Goal: Task Accomplishment & Management: Use online tool/utility

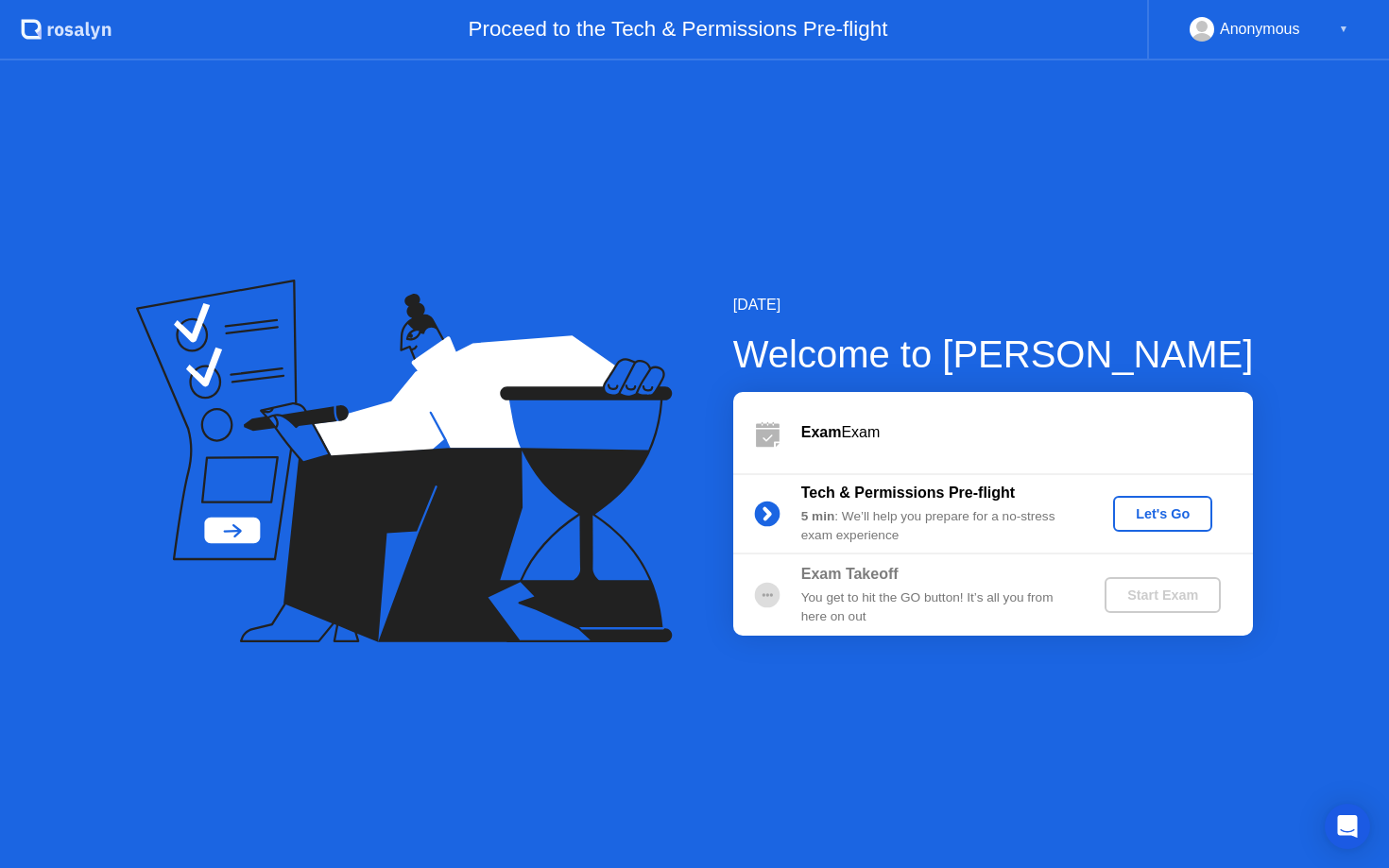
click at [1174, 522] on div "Let's Go" at bounding box center [1162, 513] width 84 height 15
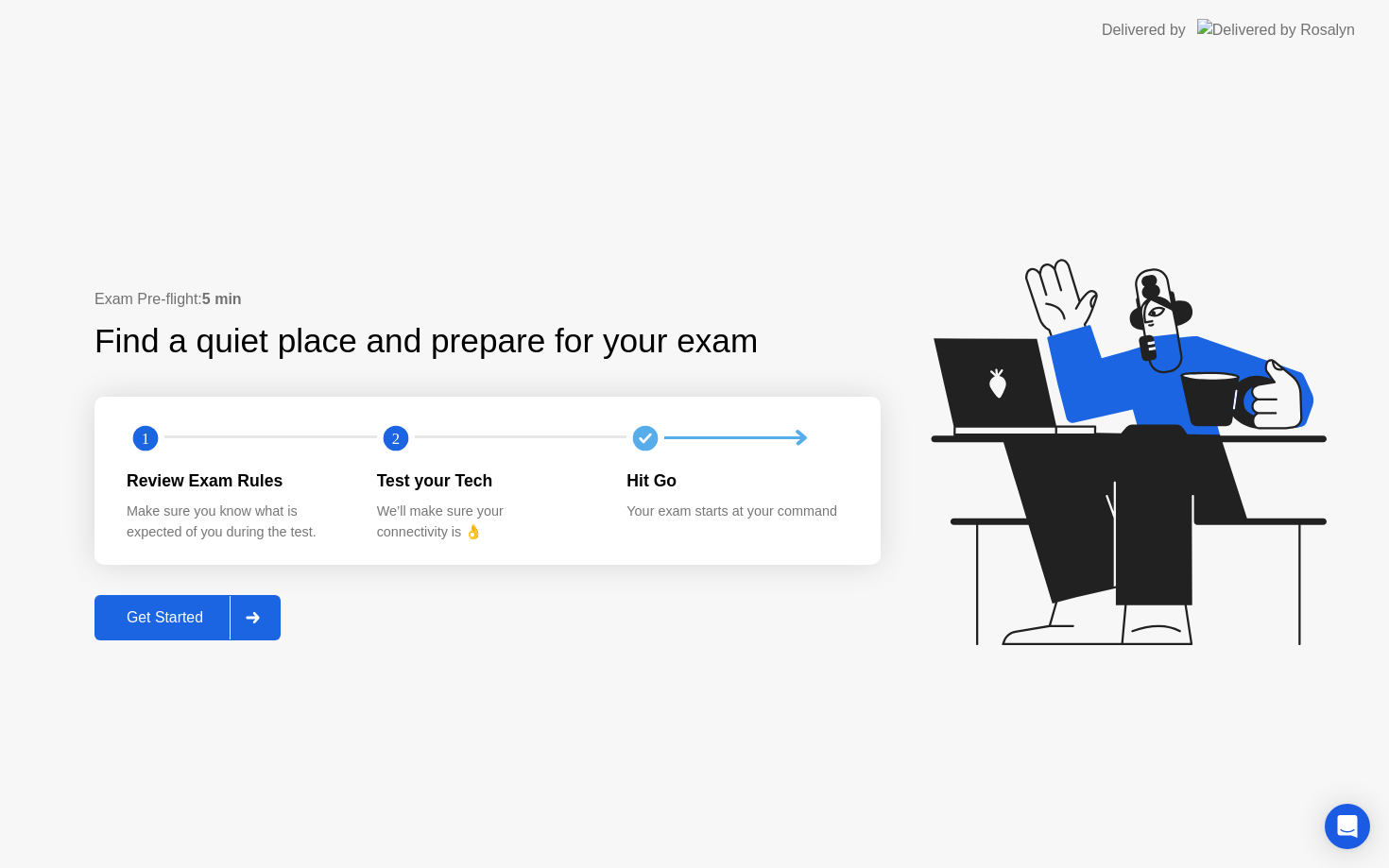
click at [180, 620] on div "Get Started" at bounding box center [165, 617] width 129 height 17
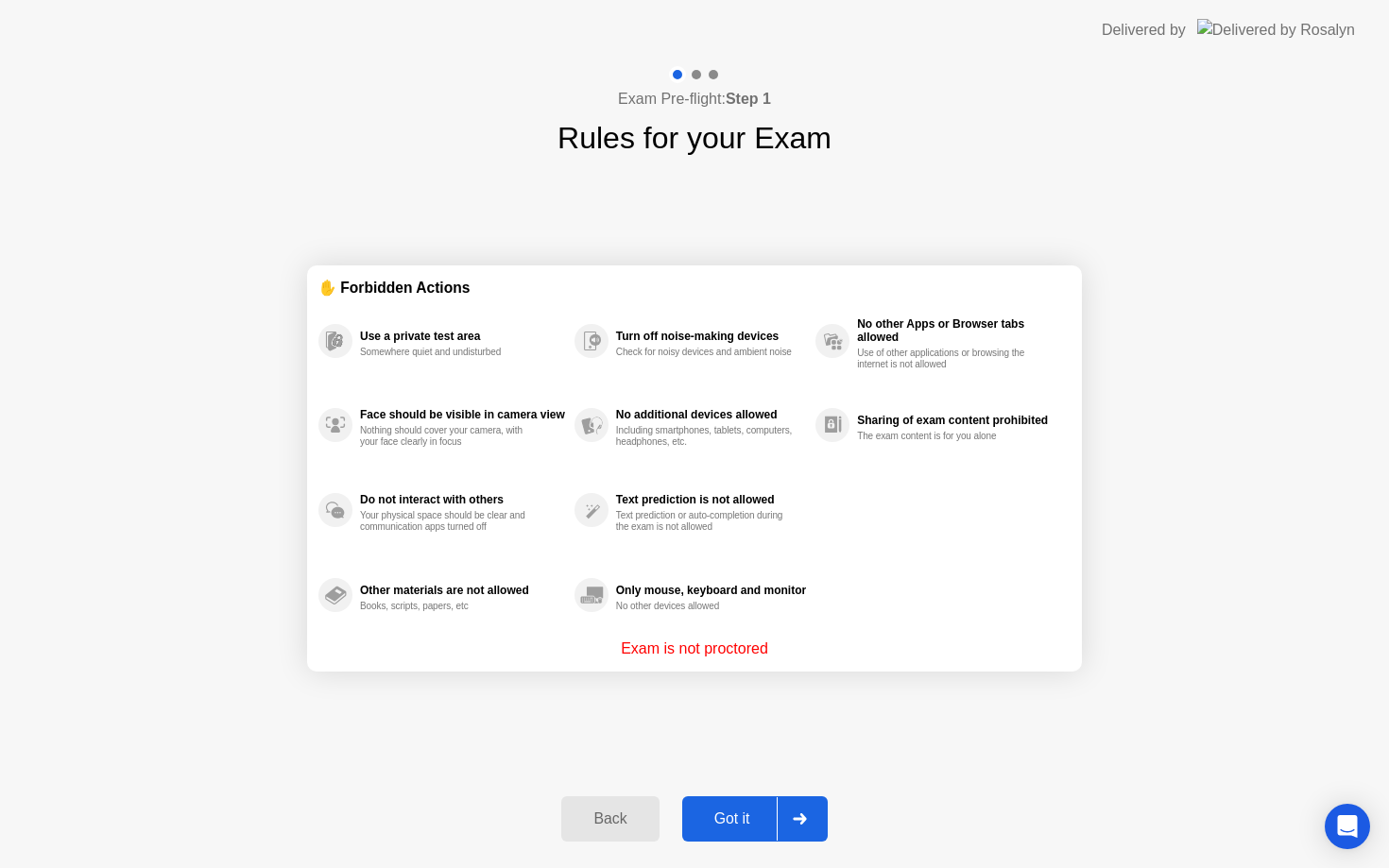
click at [730, 811] on div "Got it" at bounding box center [732, 819] width 89 height 17
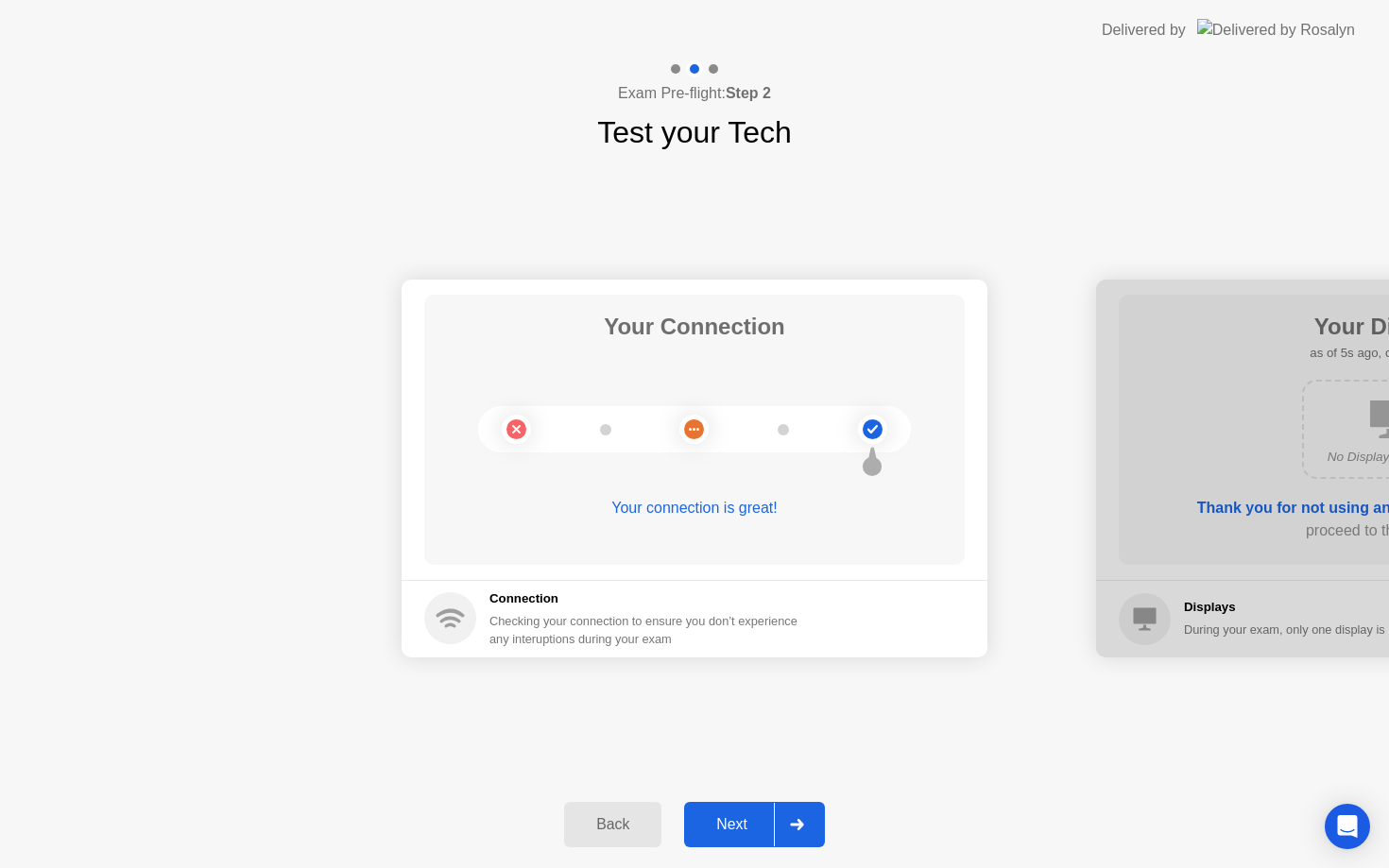
click at [733, 828] on div "Next" at bounding box center [732, 824] width 84 height 17
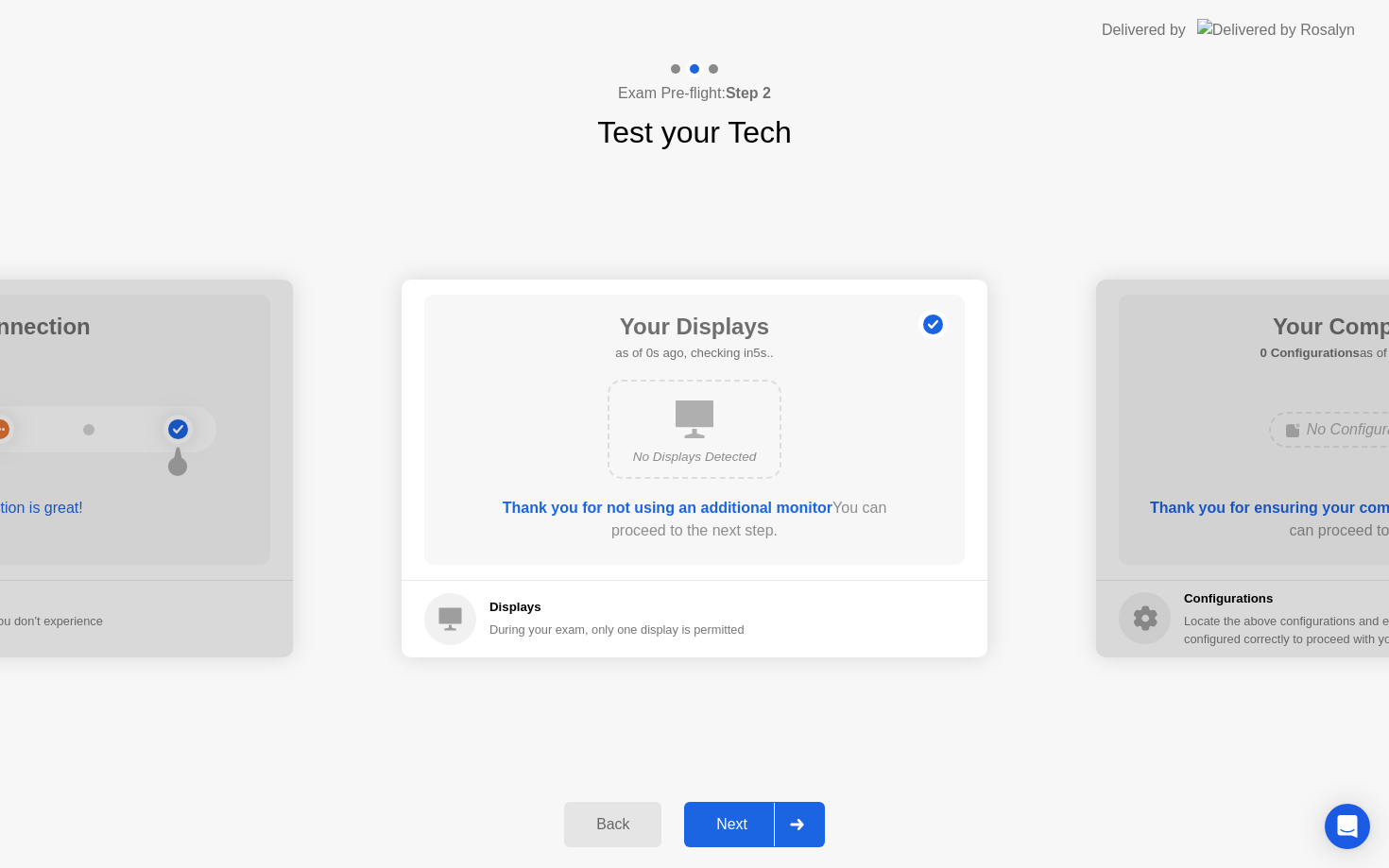
click at [733, 828] on div "Next" at bounding box center [732, 824] width 84 height 17
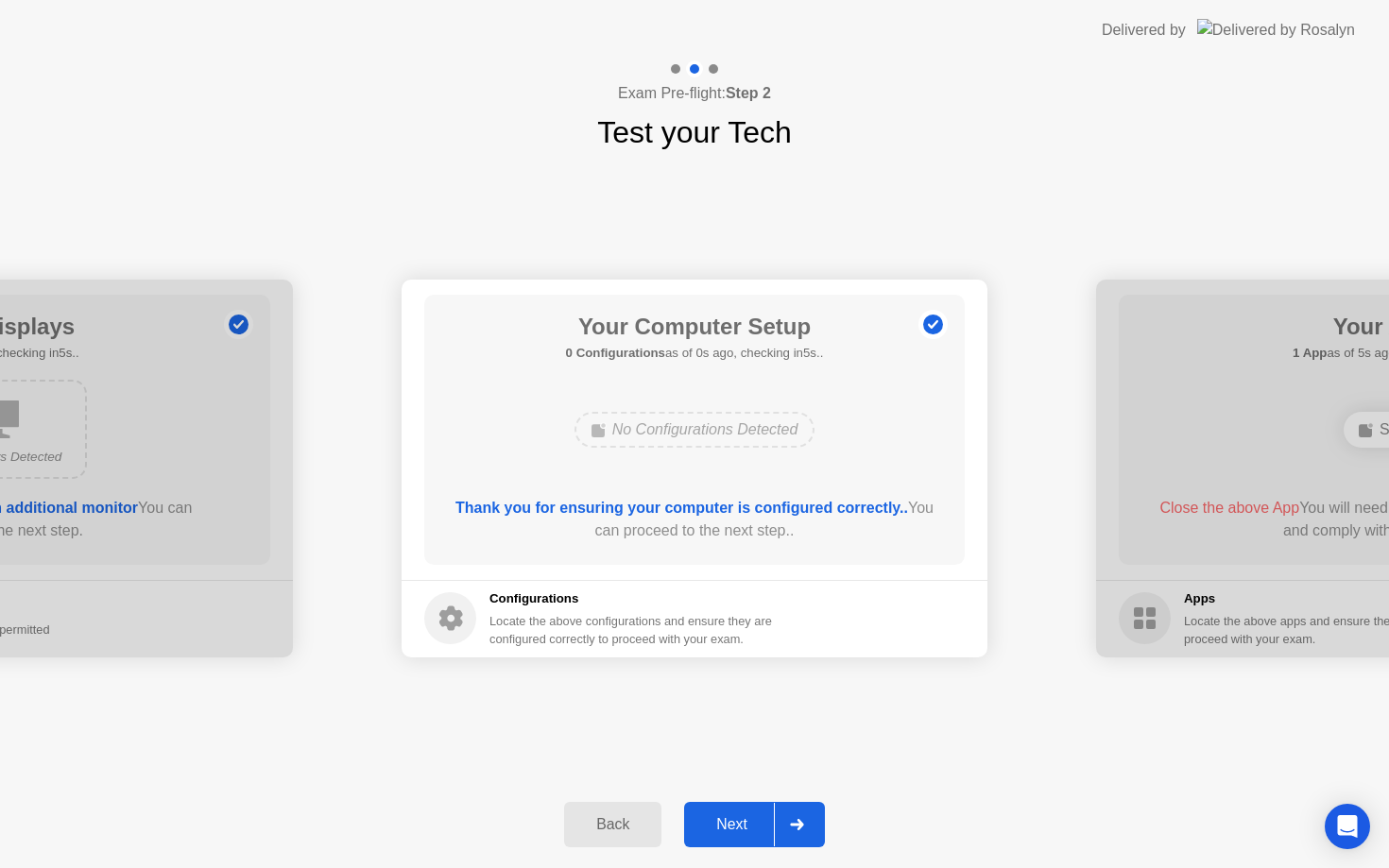
click at [733, 828] on div "Next" at bounding box center [732, 824] width 84 height 17
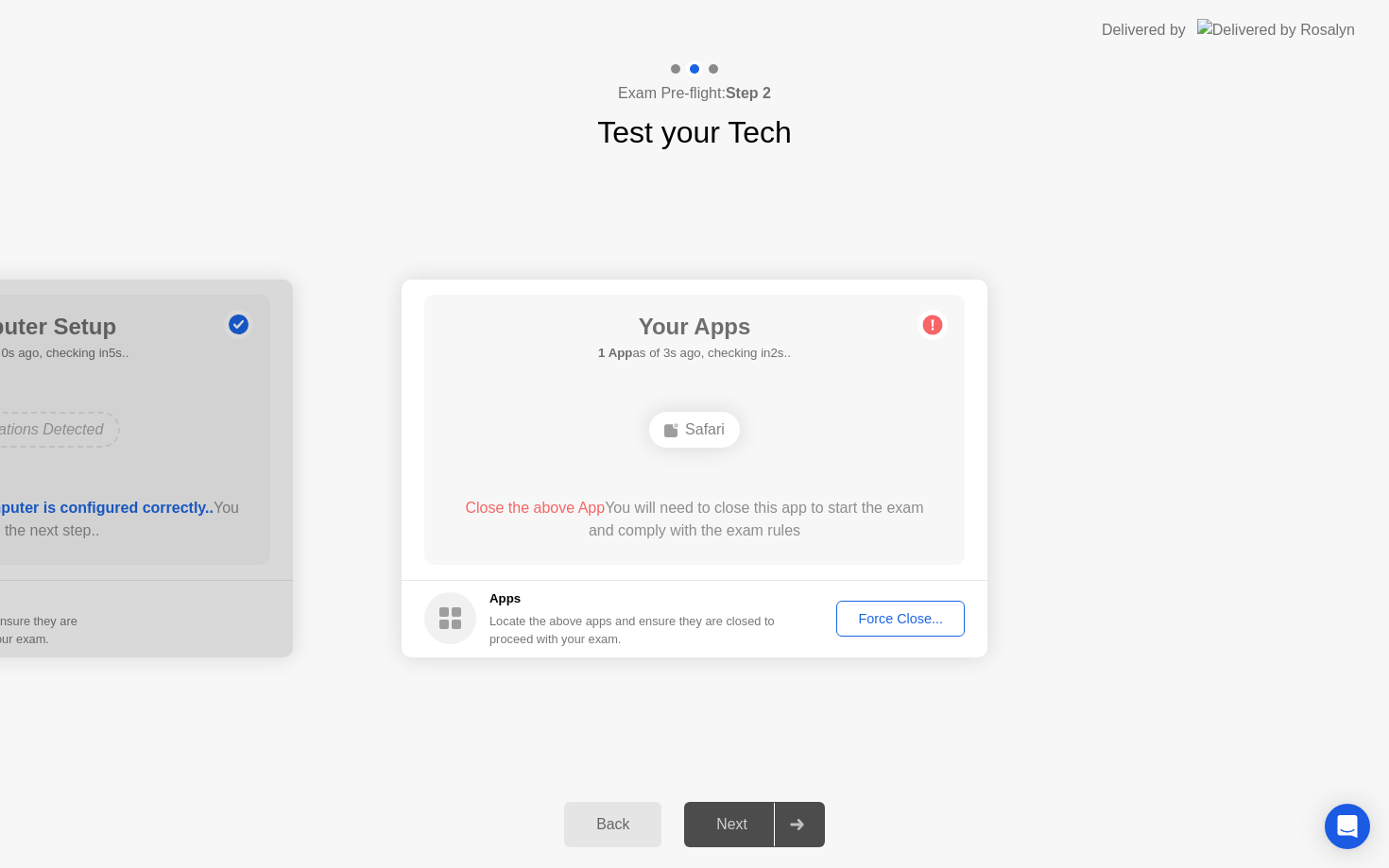
click at [733, 828] on div "Next" at bounding box center [732, 824] width 84 height 17
click at [883, 611] on div "Force Close..." at bounding box center [900, 618] width 116 height 15
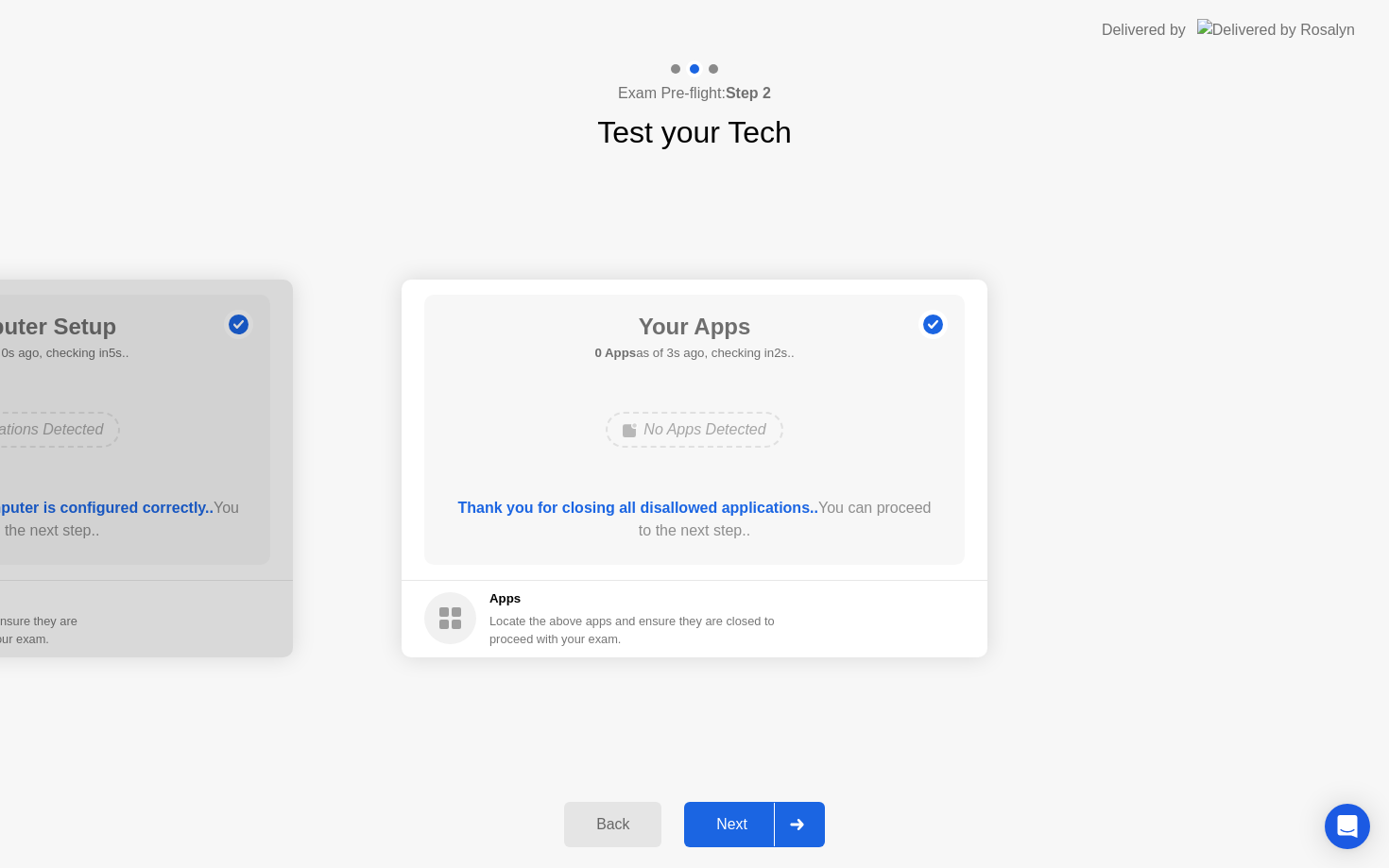
click at [726, 828] on div "Next" at bounding box center [732, 824] width 84 height 17
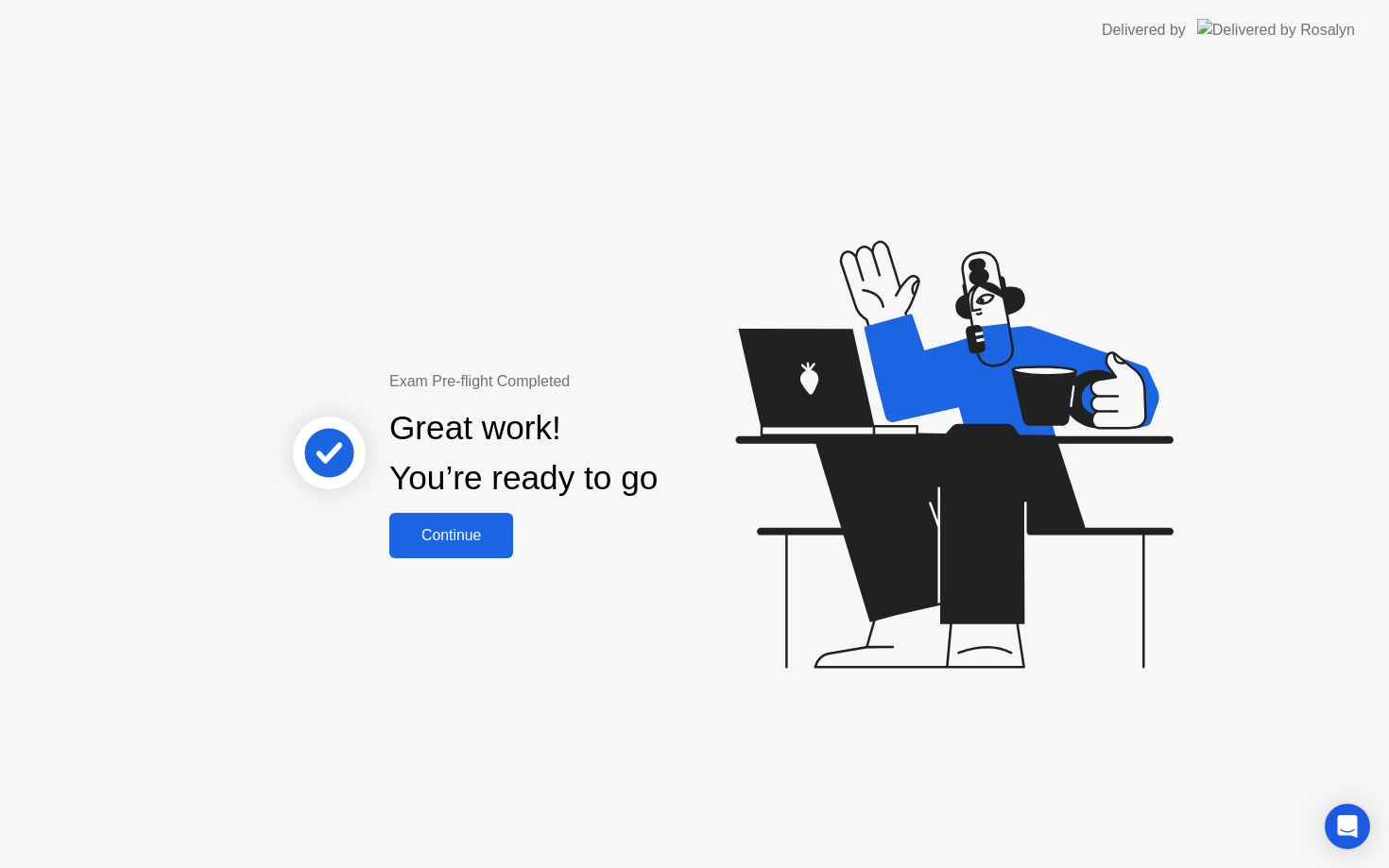
click at [471, 548] on button "Continue" at bounding box center [451, 536] width 124 height 45
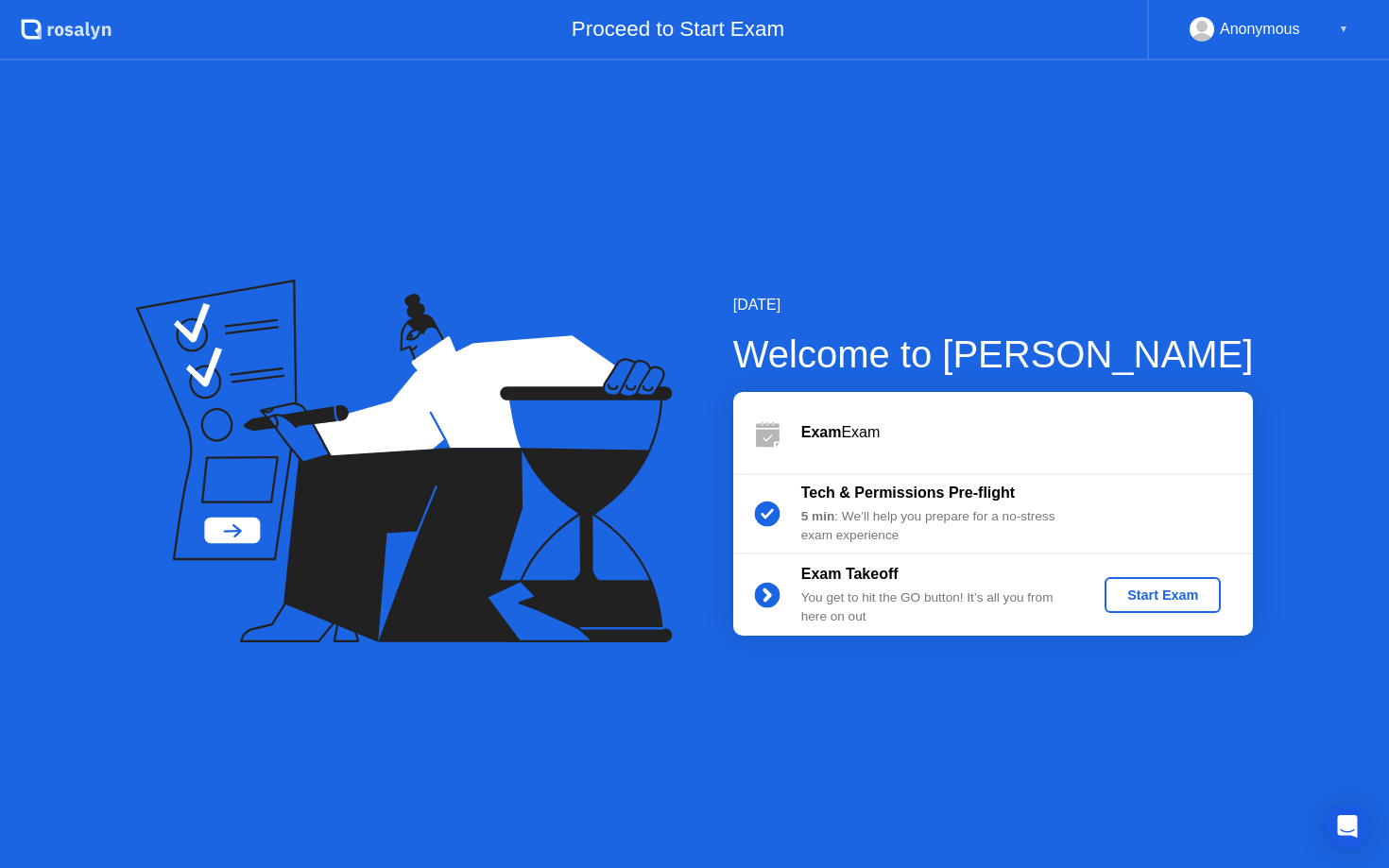
click at [1146, 591] on div "Start Exam" at bounding box center [1162, 594] width 101 height 15
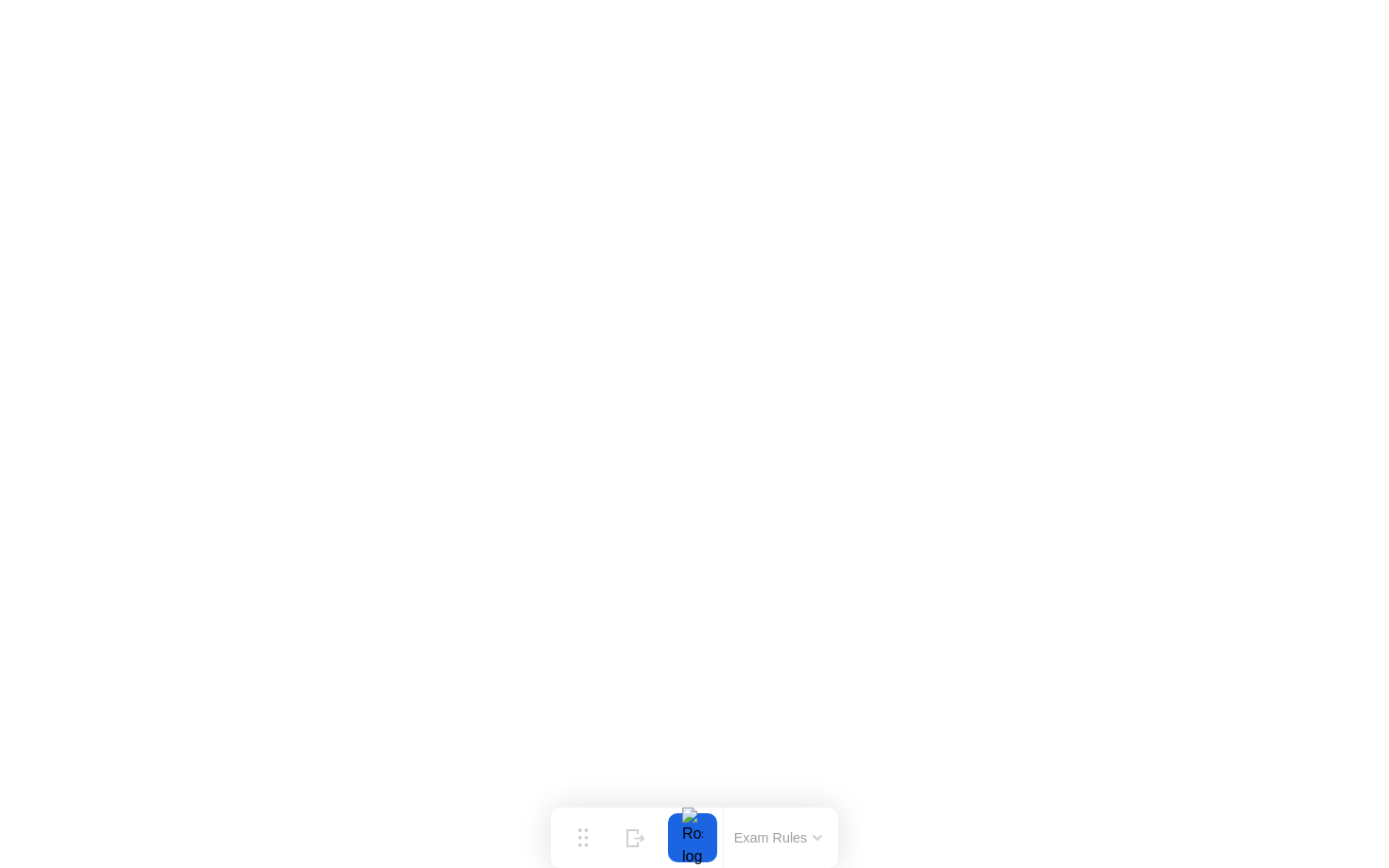
click at [812, 836] on icon at bounding box center [817, 839] width 10 height 6
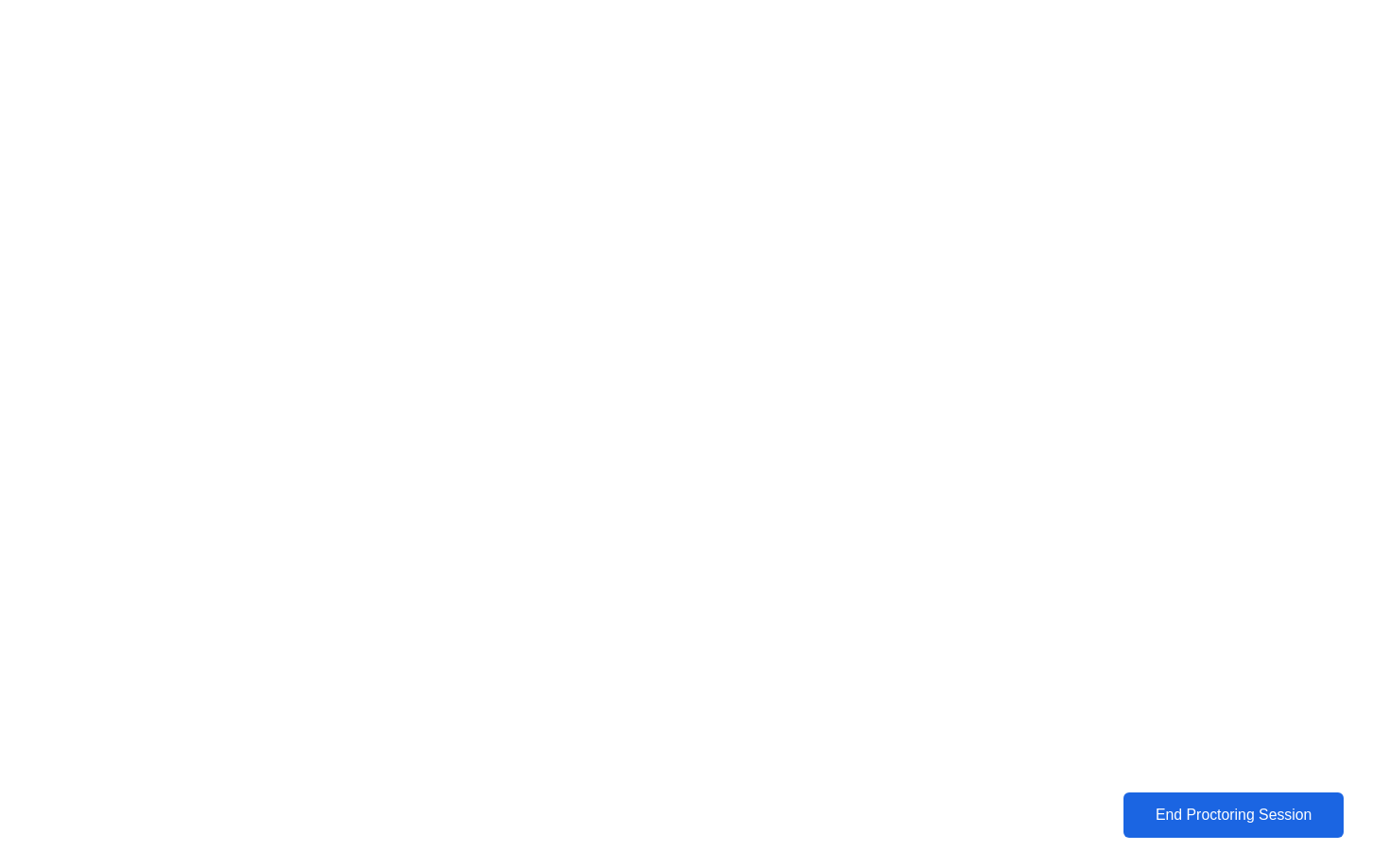
click at [1152, 814] on div "End Proctoring Session" at bounding box center [1233, 815] width 213 height 17
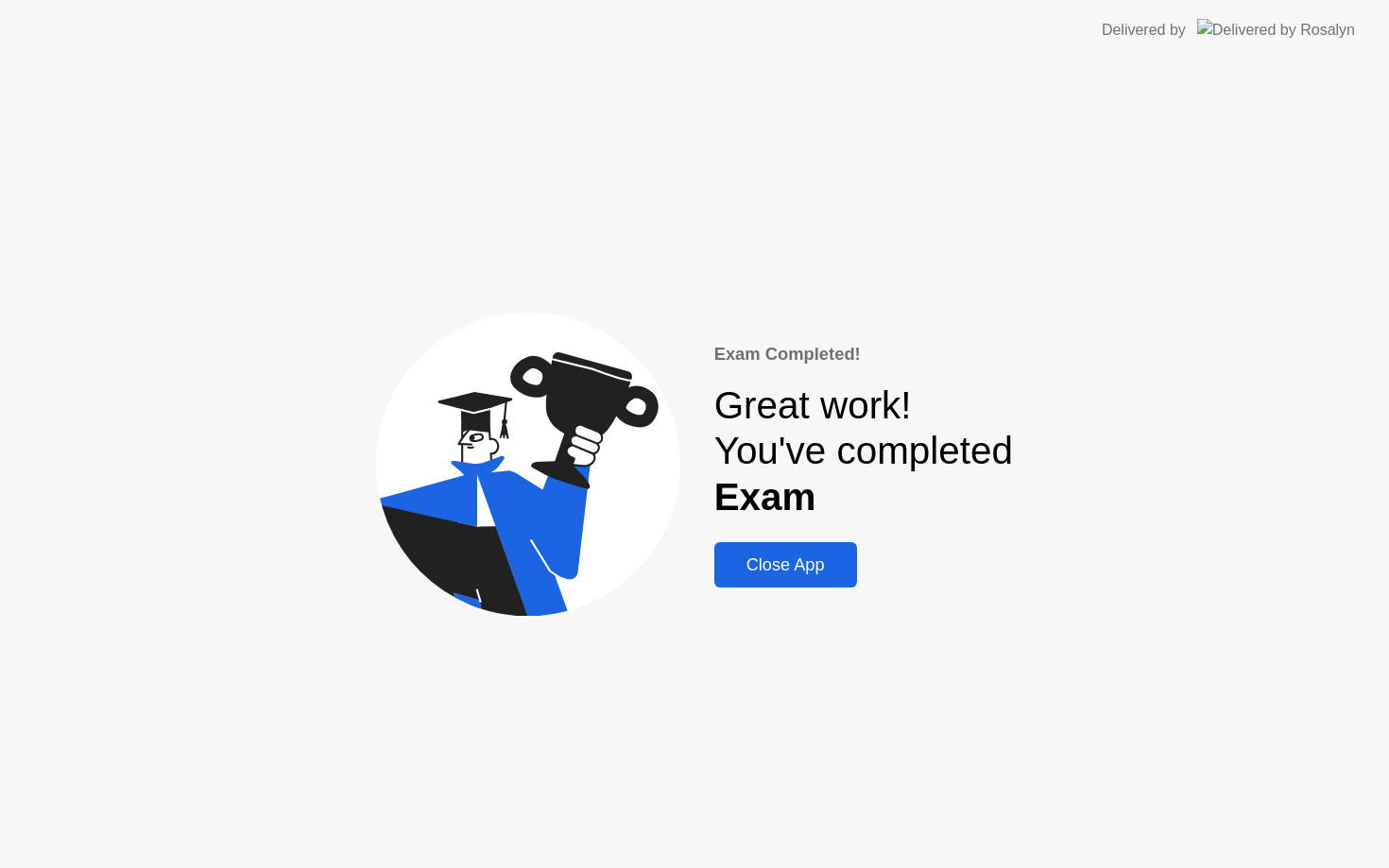
click at [782, 564] on div "Close App" at bounding box center [786, 565] width 131 height 20
